Goal: Task Accomplishment & Management: Manage account settings

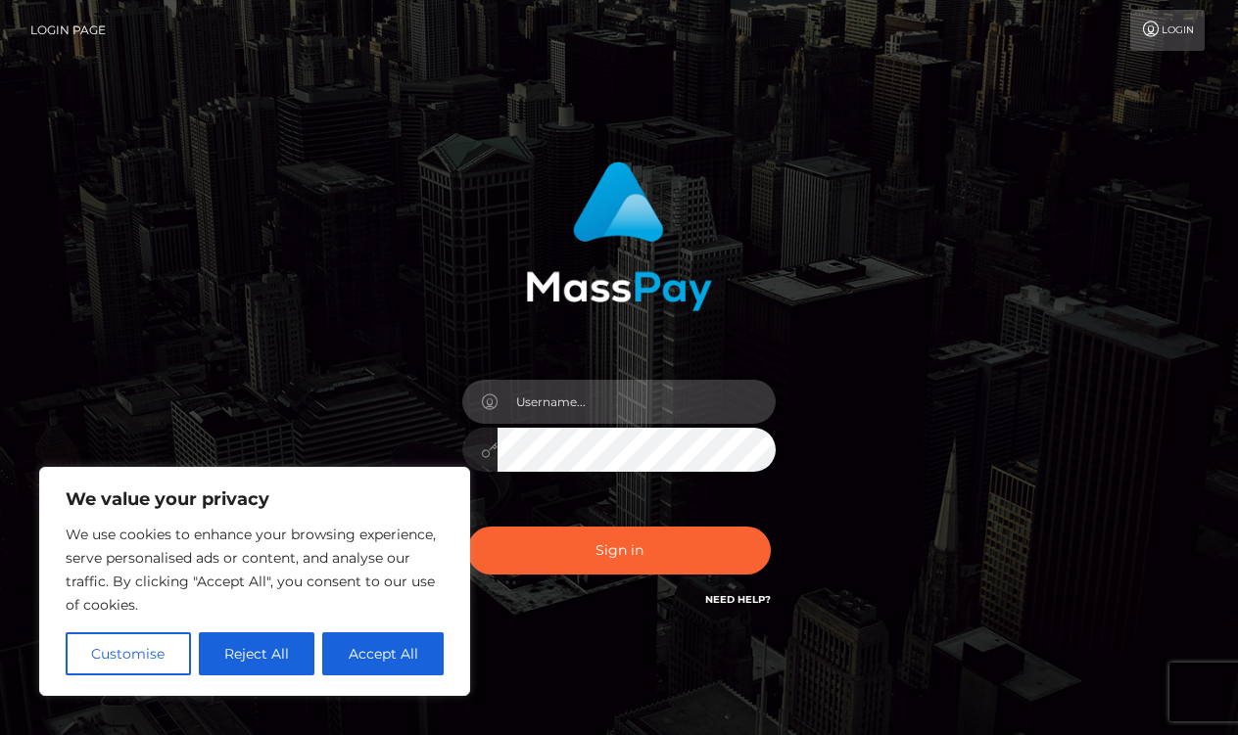
type input "thelifefoodcoach@gmail.com"
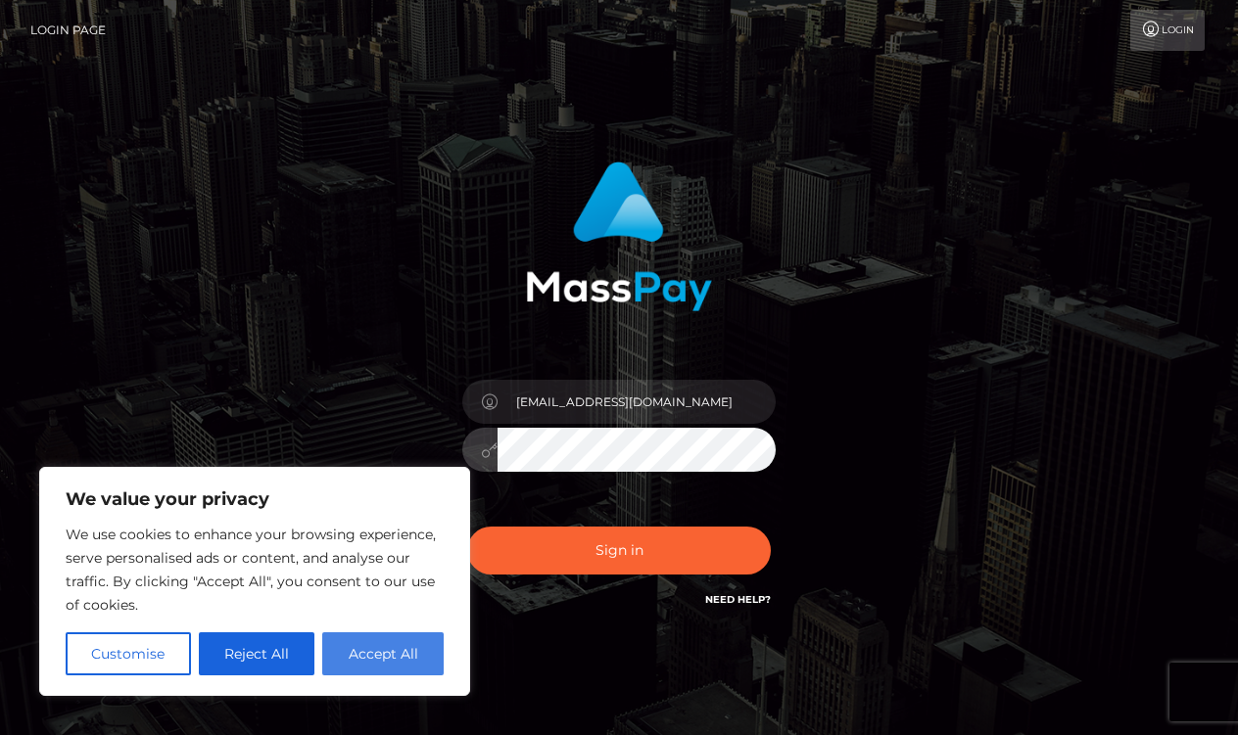
click at [395, 655] on button "Accept All" at bounding box center [382, 654] width 121 height 43
checkbox input "true"
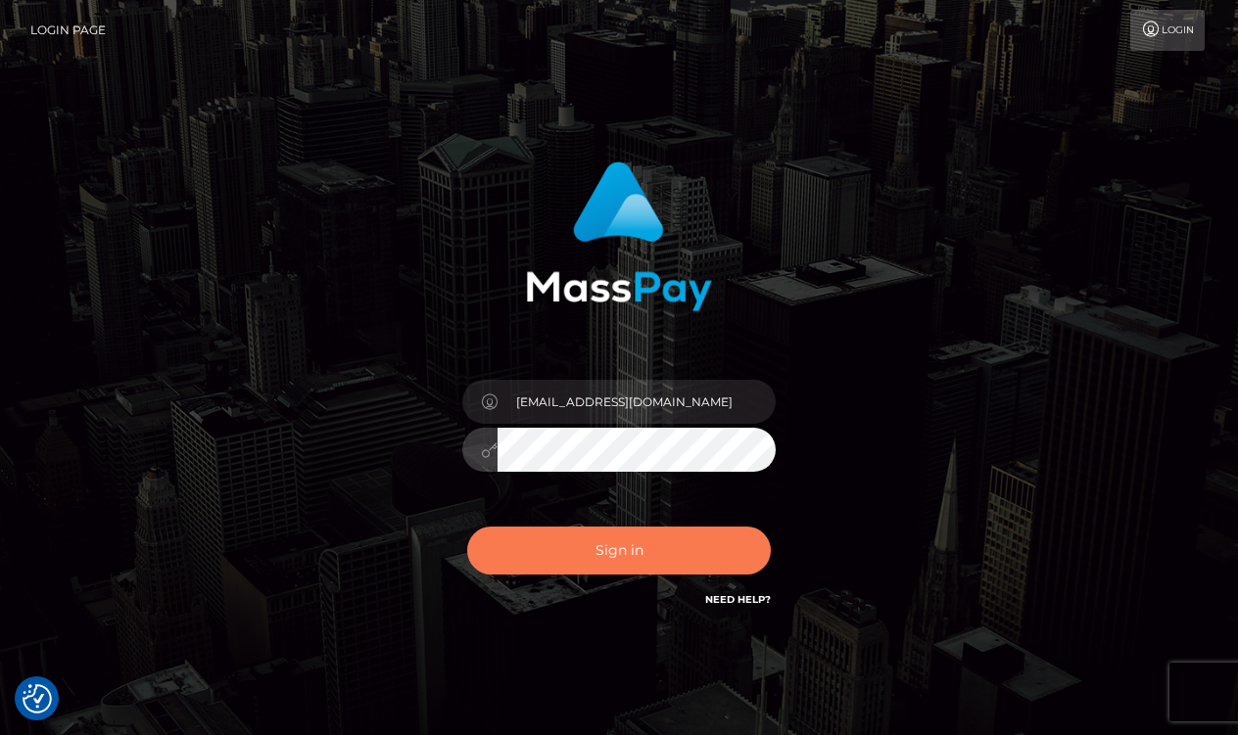
click at [479, 555] on button "Sign in" at bounding box center [619, 551] width 304 height 48
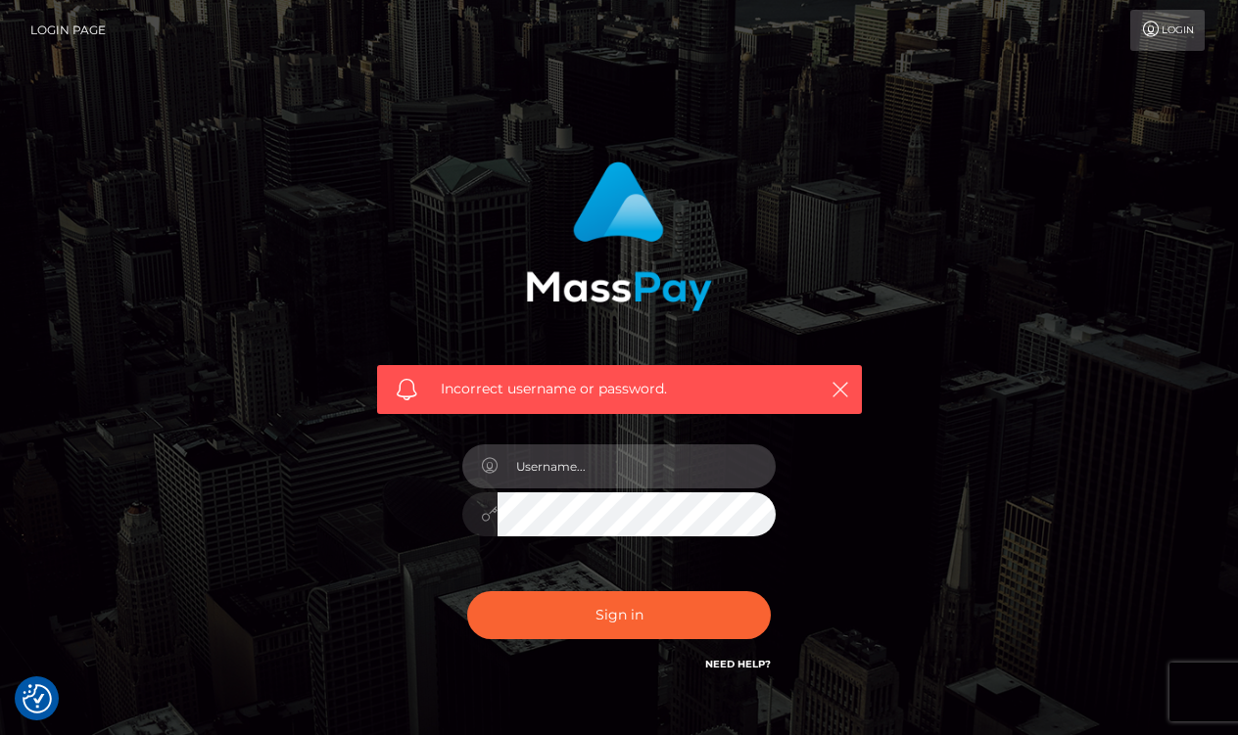
type input "thelifefoodcoach@gmail.com"
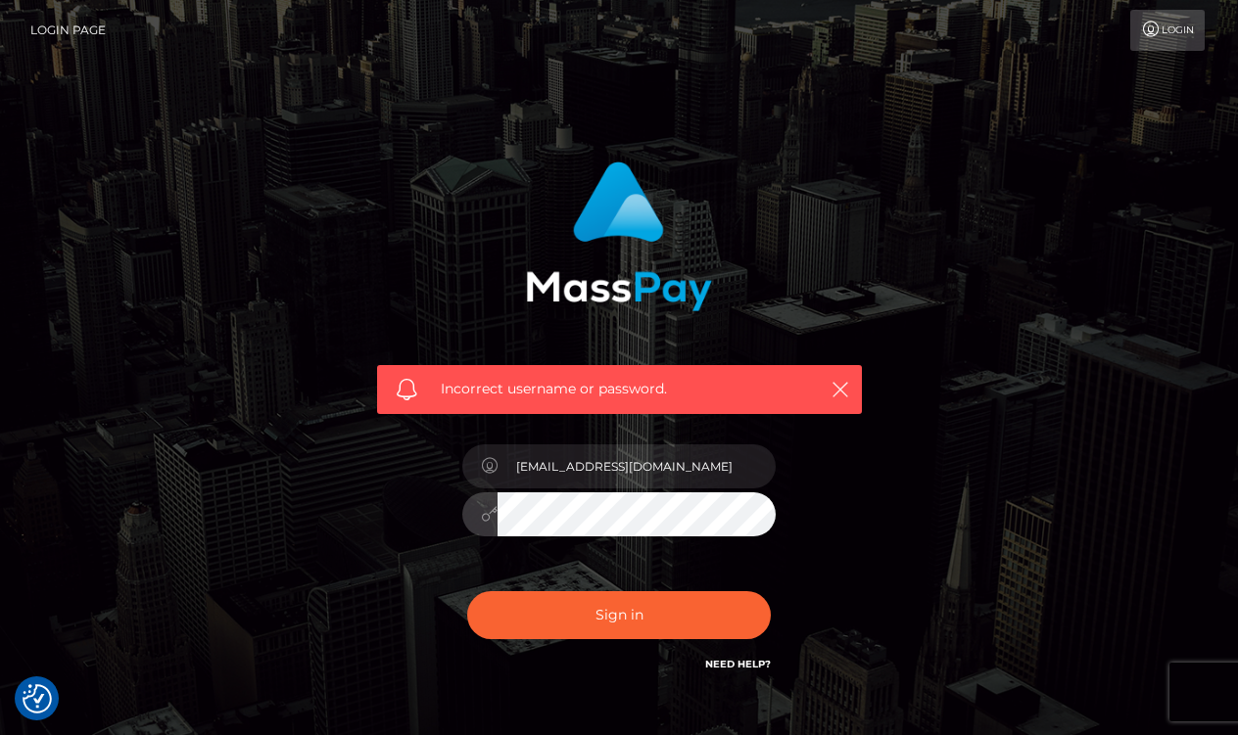
click at [619, 614] on button "Sign in" at bounding box center [619, 615] width 304 height 48
